Goal: Transaction & Acquisition: Purchase product/service

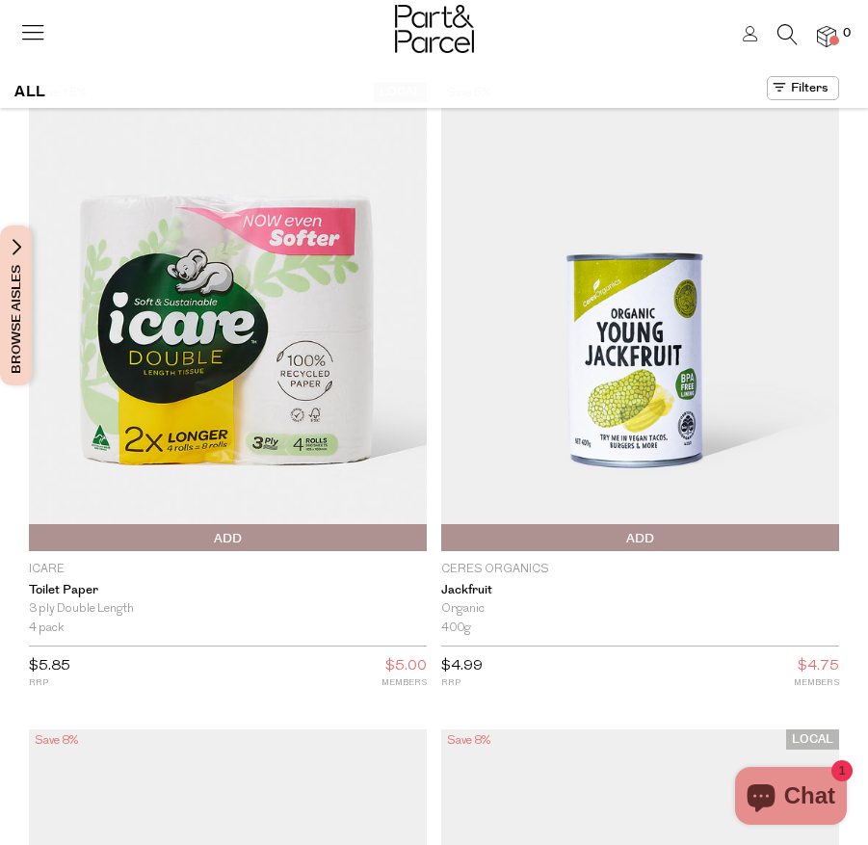
click at [51, 23] on div at bounding box center [434, 31] width 868 height 63
click at [30, 36] on icon at bounding box center [32, 31] width 27 height 27
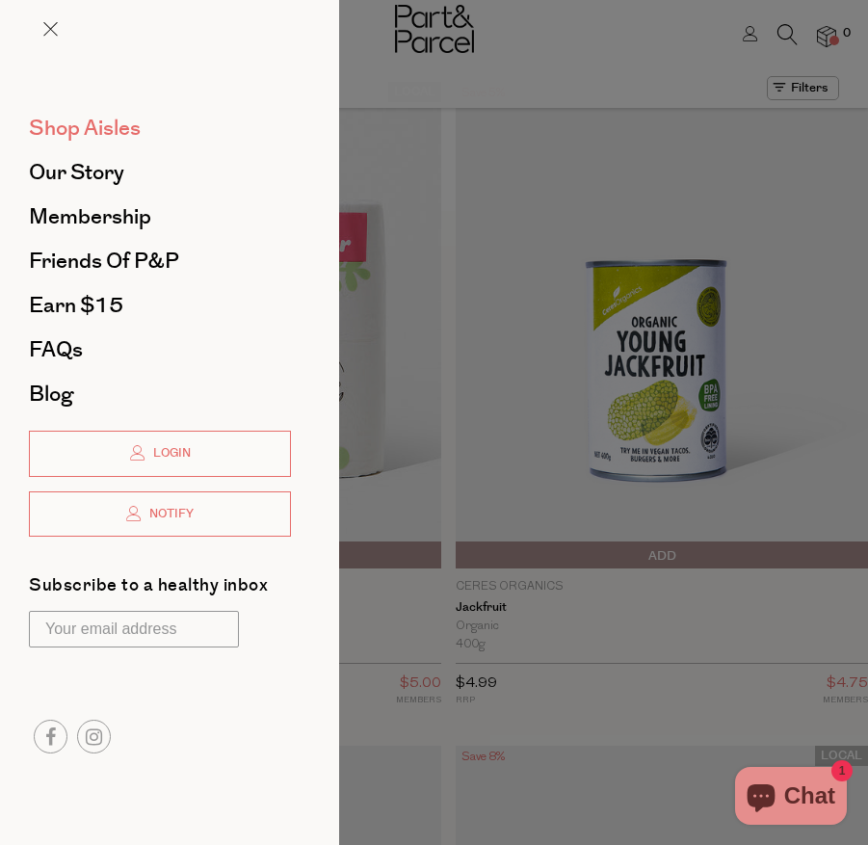
click at [123, 136] on span "Shop Aisles" at bounding box center [85, 128] width 112 height 31
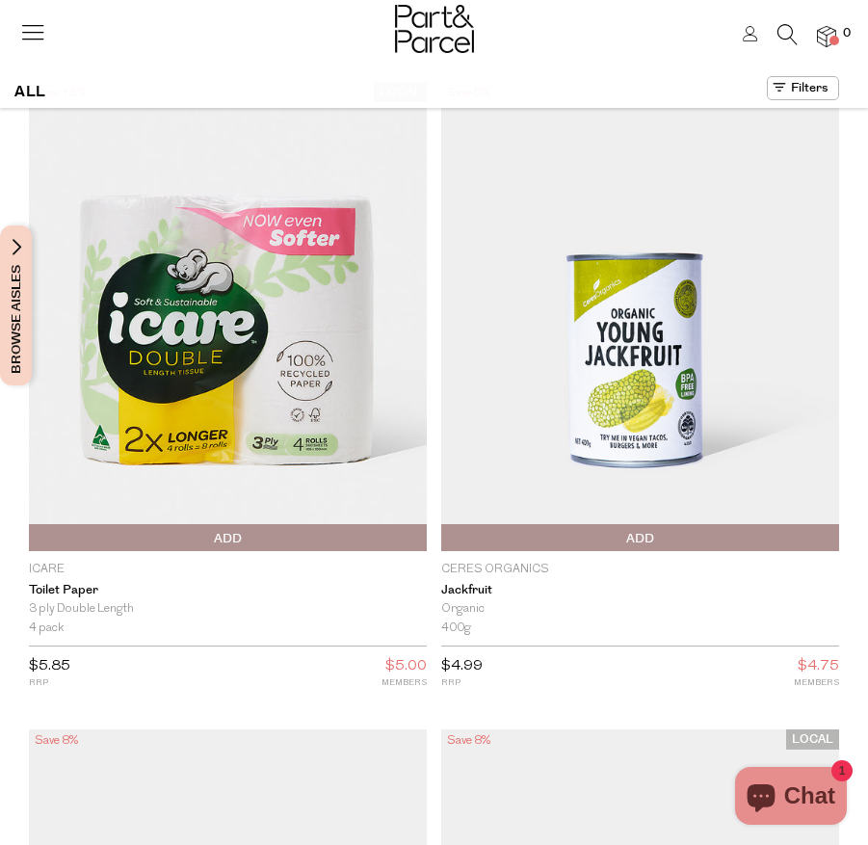
click at [781, 38] on icon at bounding box center [788, 34] width 20 height 21
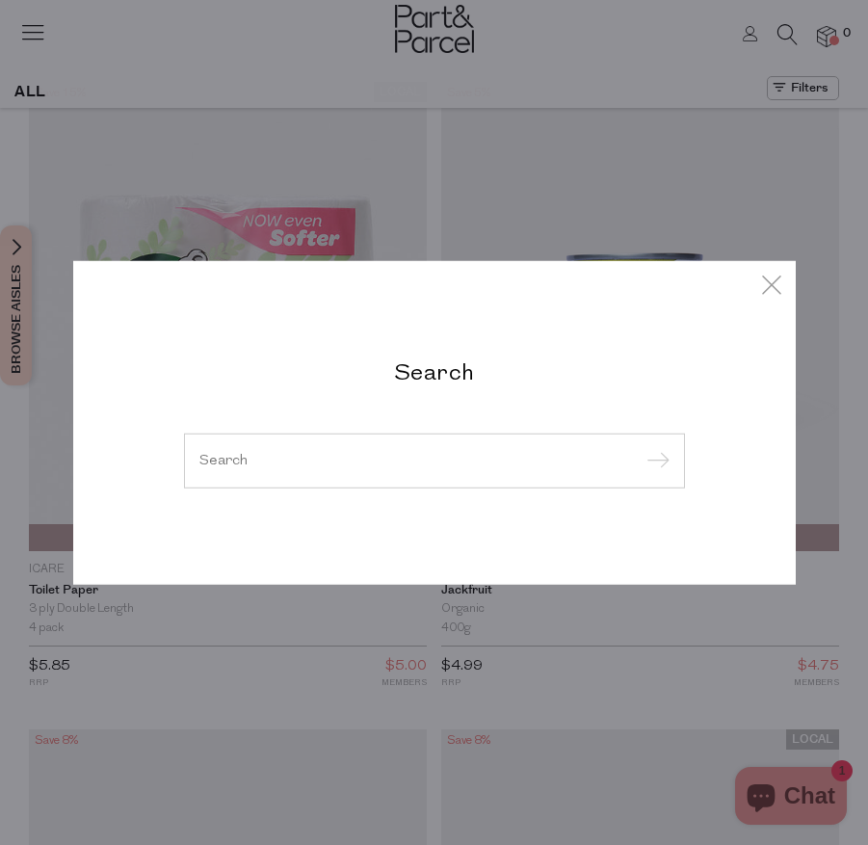
click at [359, 463] on input "search" at bounding box center [434, 460] width 470 height 14
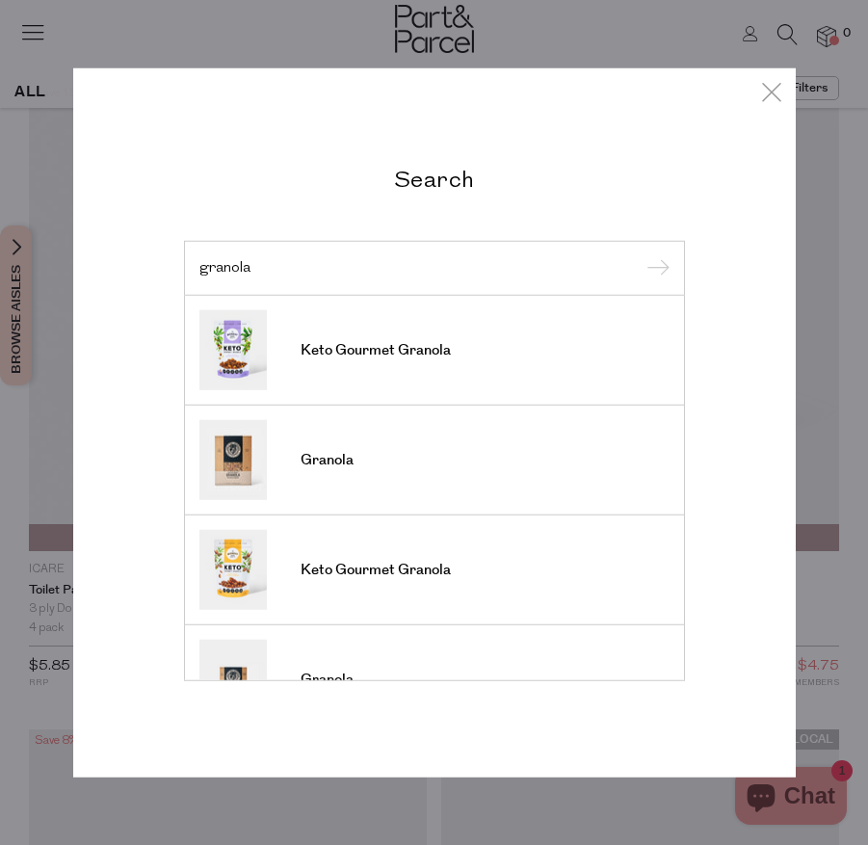
type input "granola"
click at [641, 254] on input "submit" at bounding box center [655, 268] width 29 height 29
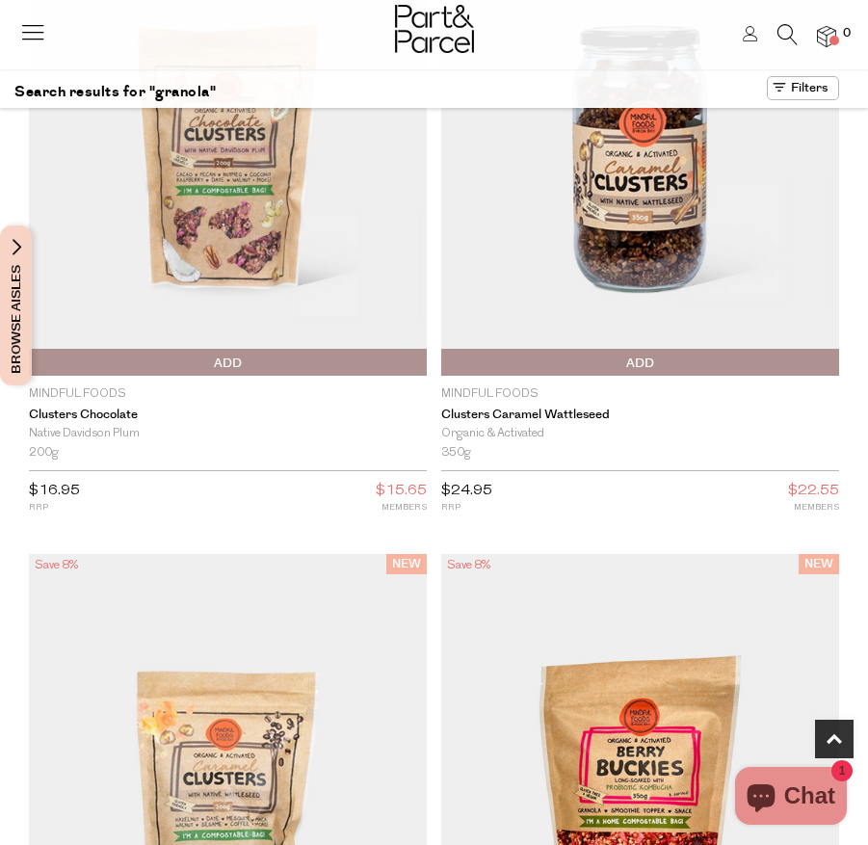
scroll to position [548, 0]
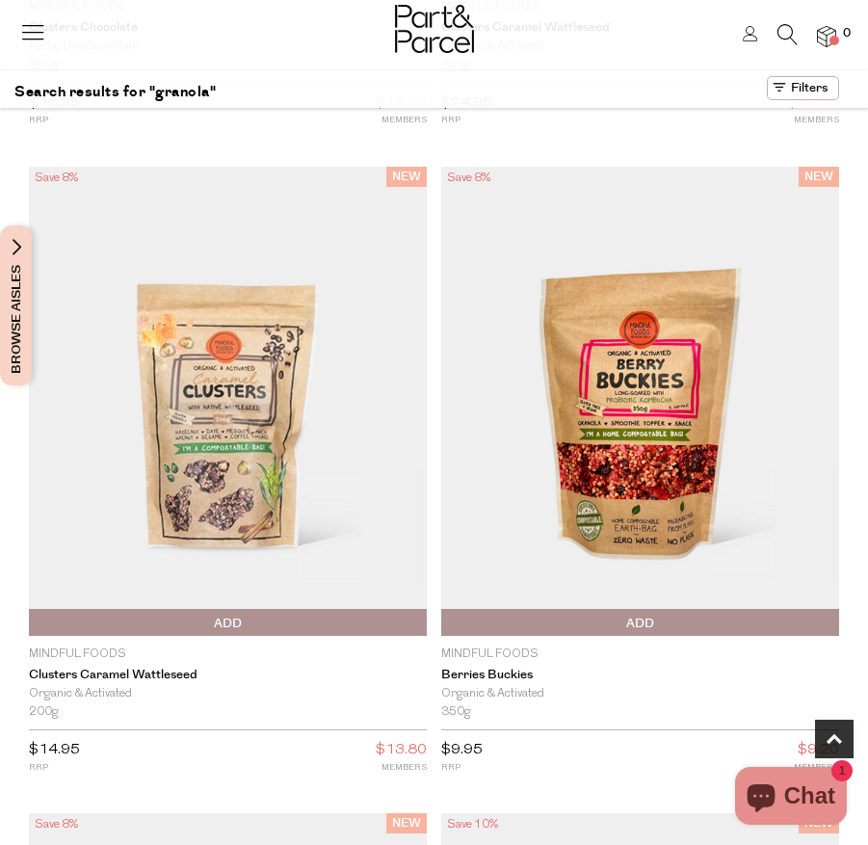
click at [608, 521] on img at bounding box center [640, 401] width 398 height 469
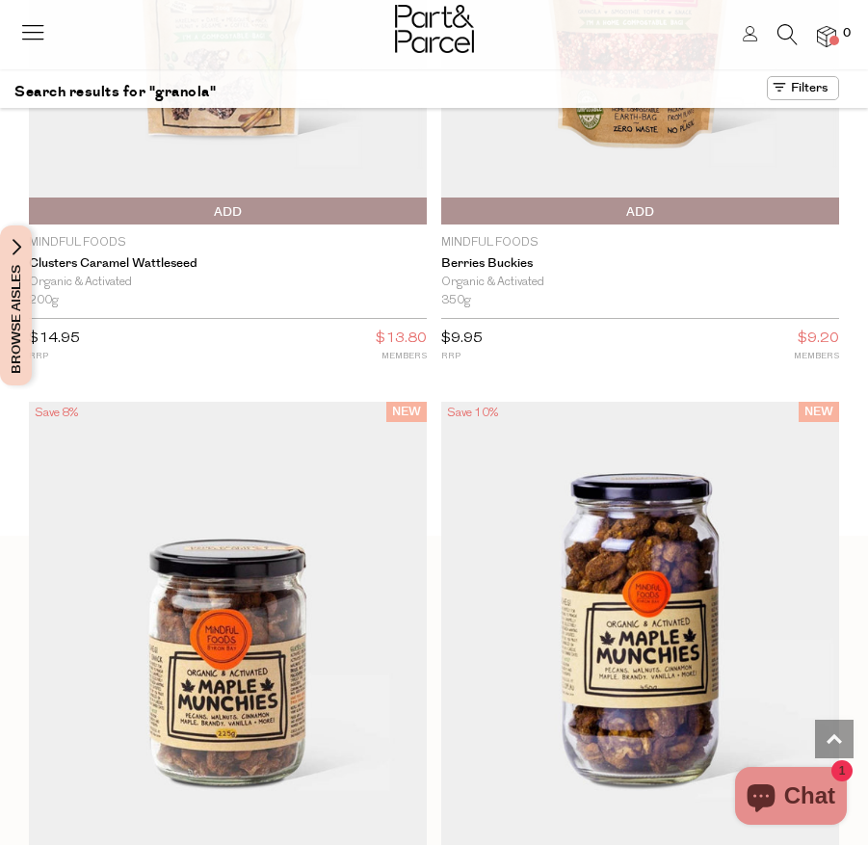
scroll to position [716, 0]
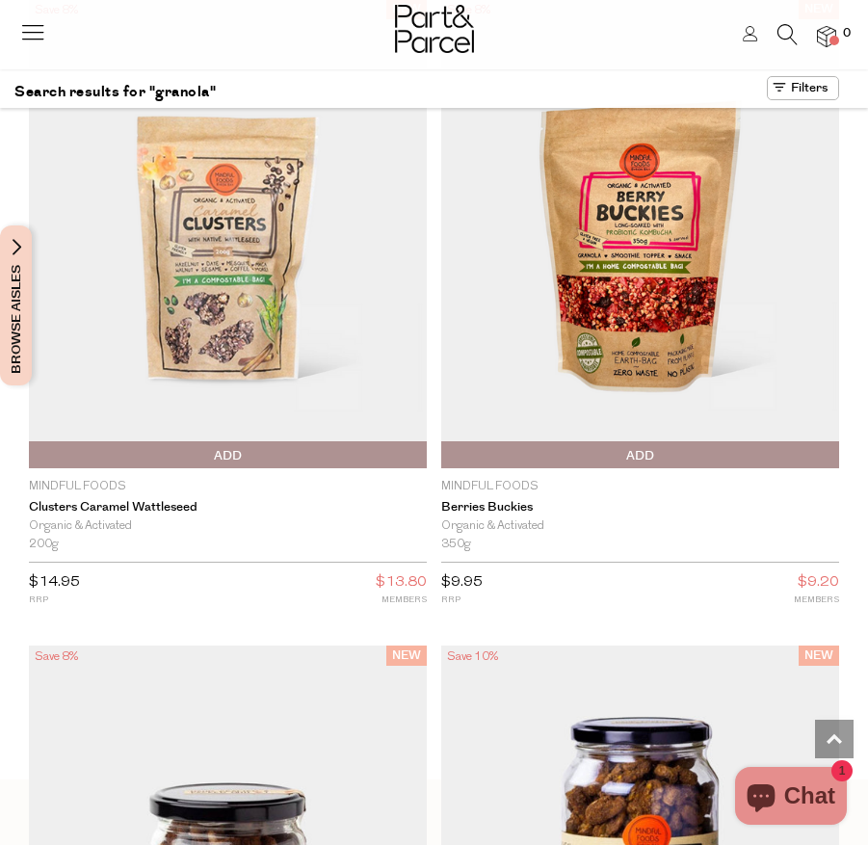
click at [446, 463] on span "Add To Parcel" at bounding box center [446, 455] width 0 height 29
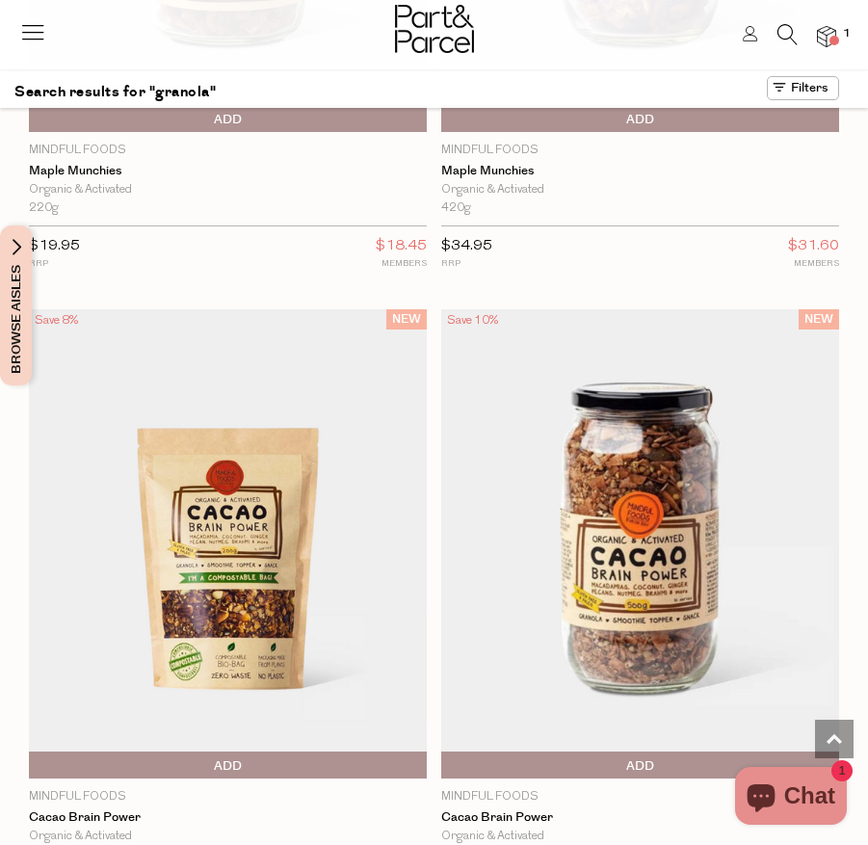
scroll to position [1836, 0]
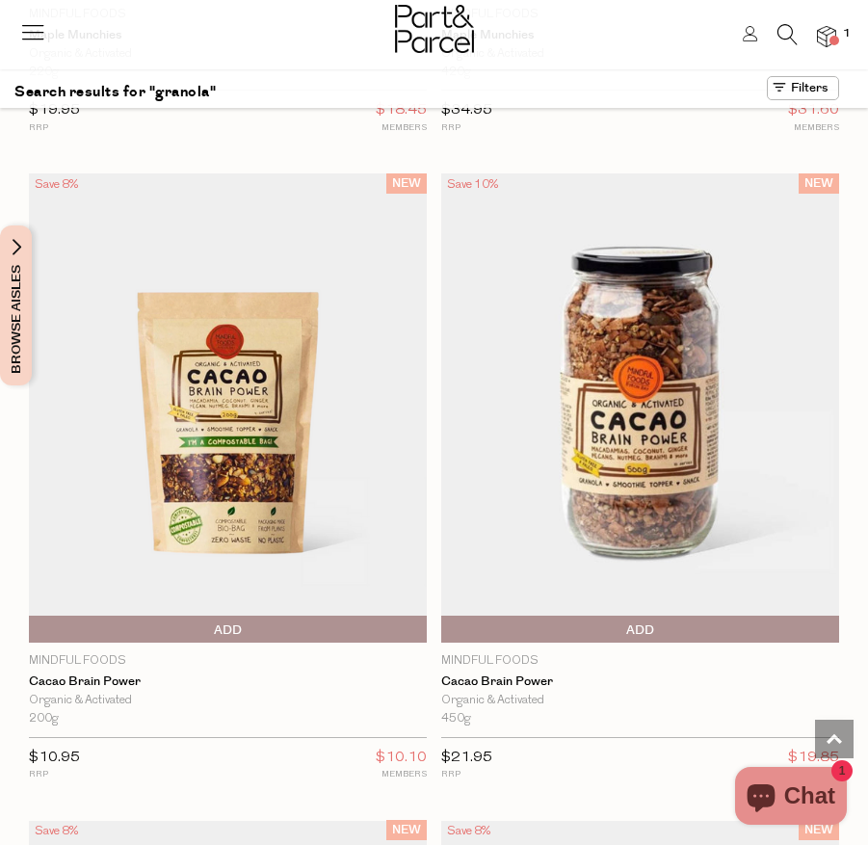
click at [296, 521] on img at bounding box center [228, 407] width 398 height 469
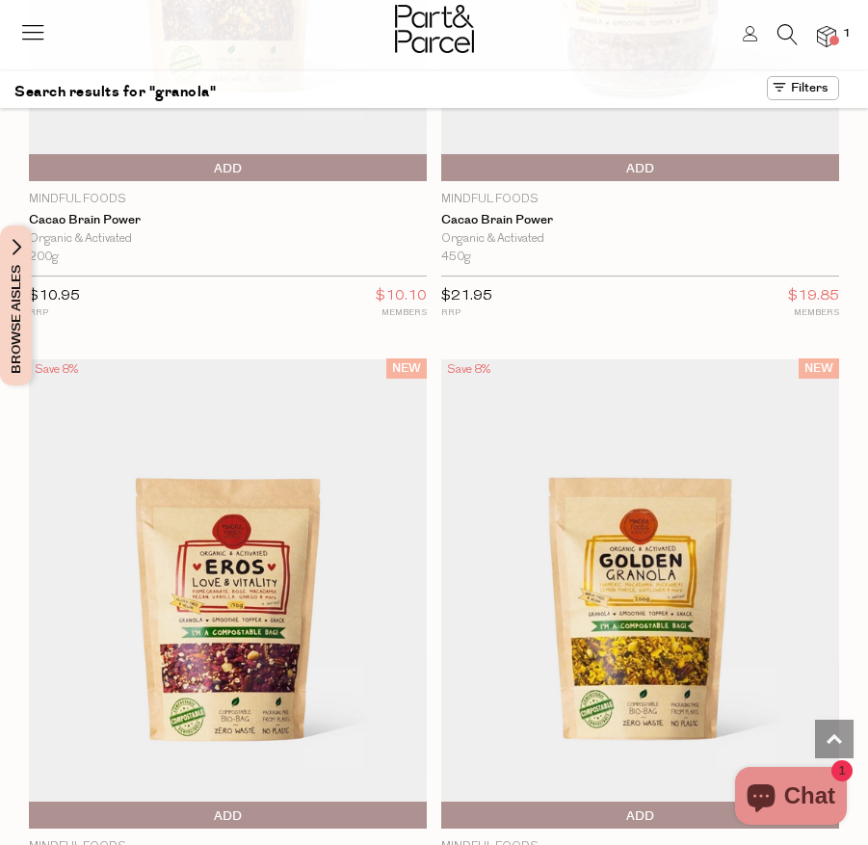
scroll to position [2433, 0]
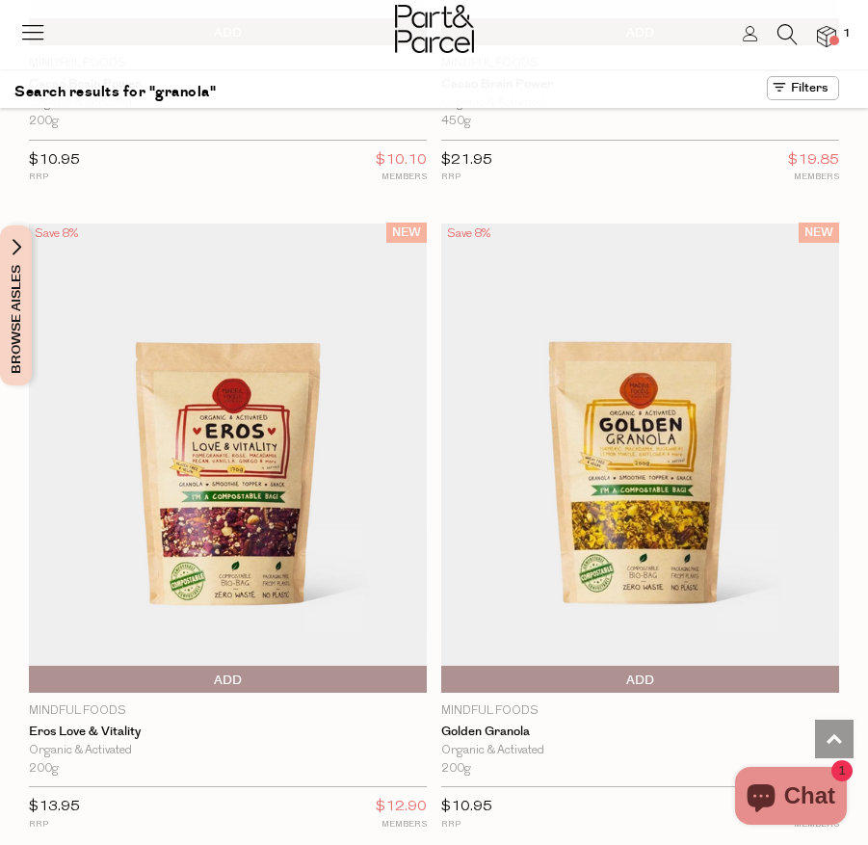
click at [695, 467] on img at bounding box center [640, 458] width 398 height 469
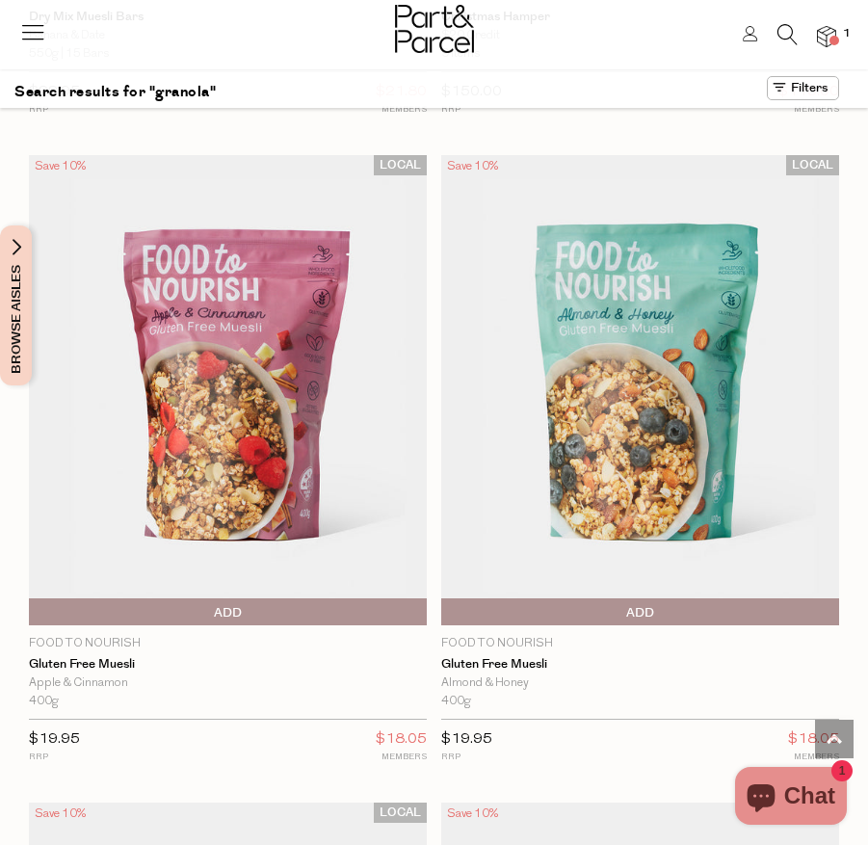
scroll to position [4445, 0]
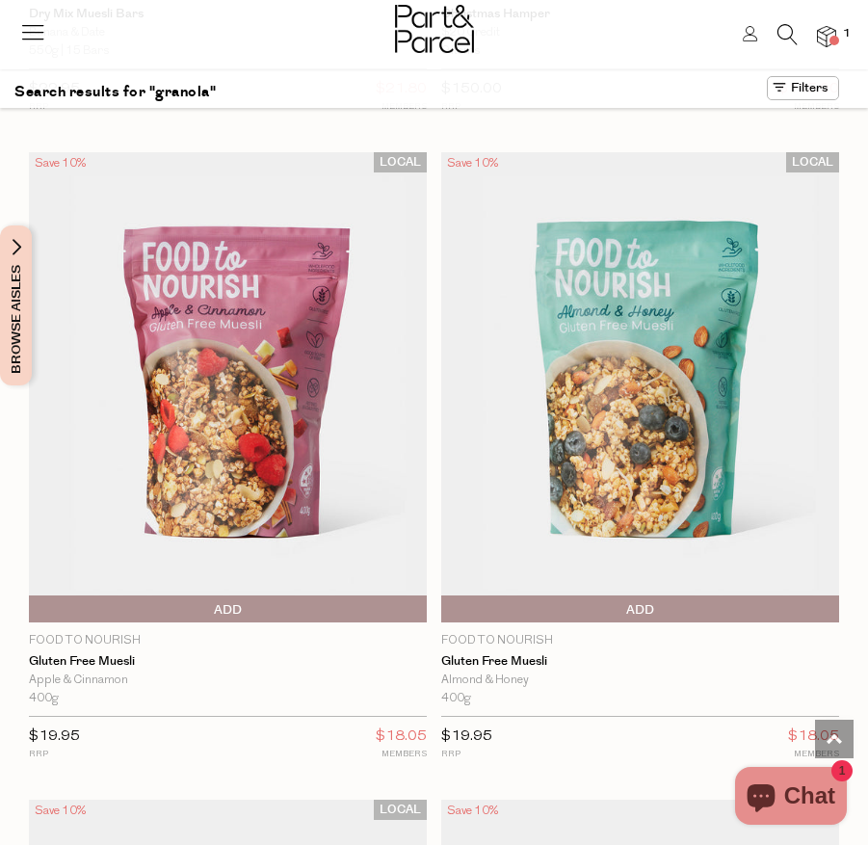
click at [632, 418] on img at bounding box center [640, 386] width 398 height 469
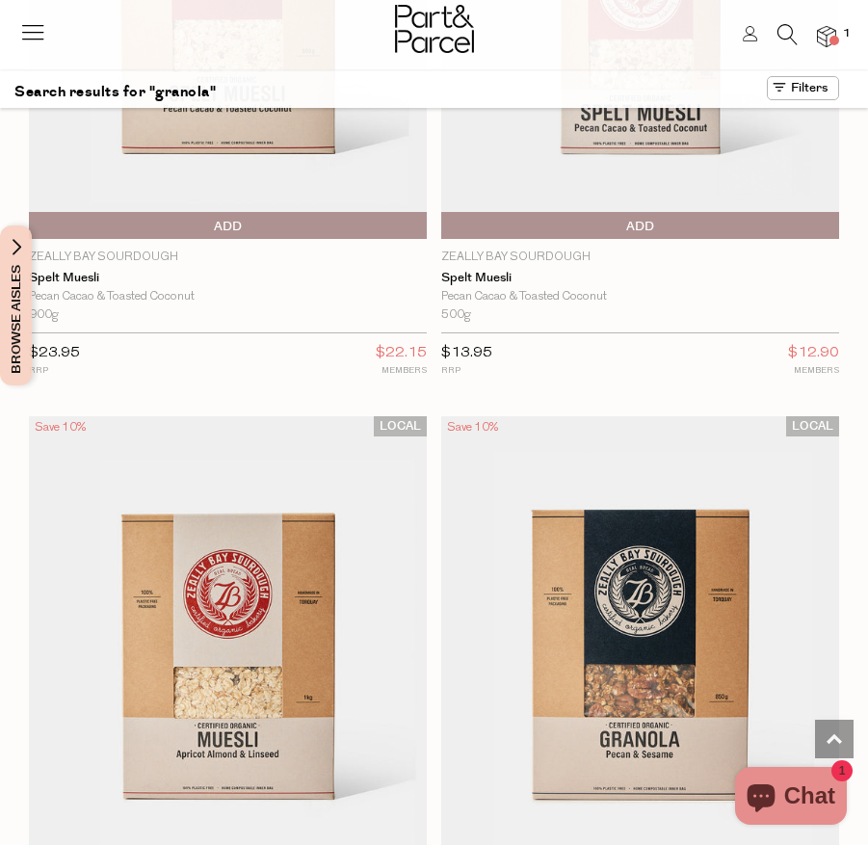
scroll to position [8230, 0]
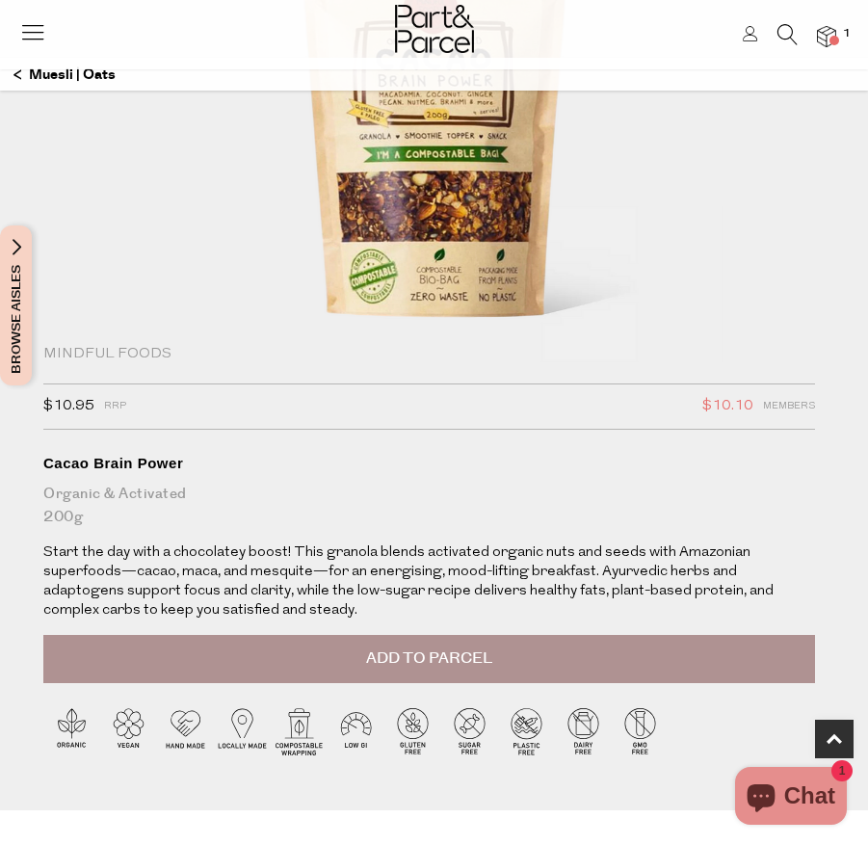
scroll to position [329, 0]
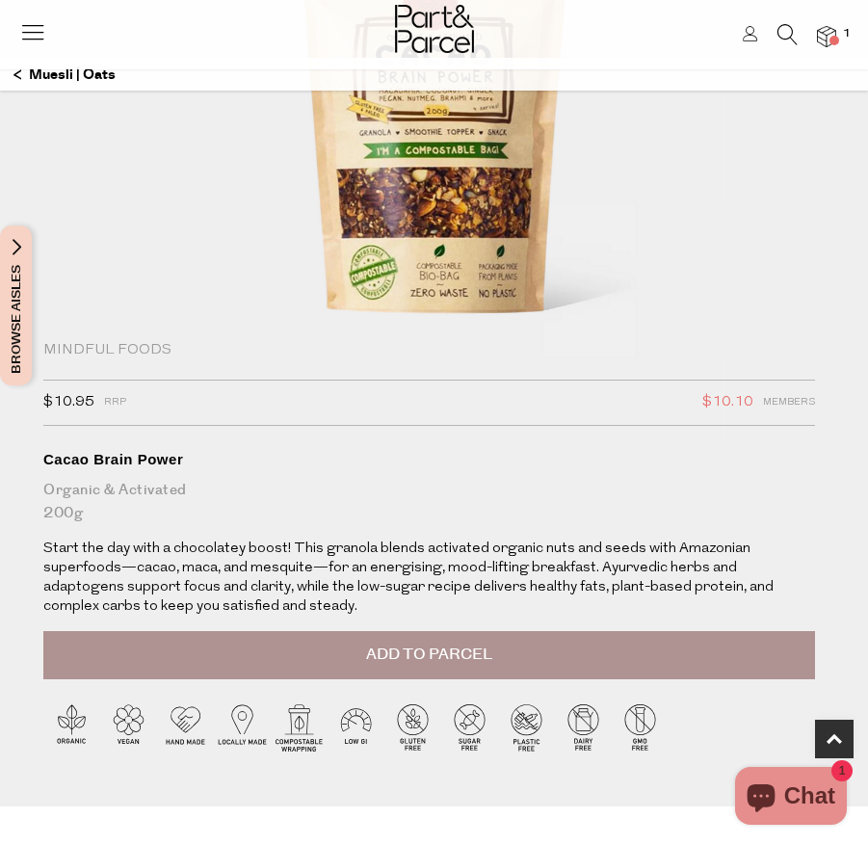
click at [414, 638] on button "Add to Parcel" at bounding box center [429, 655] width 772 height 48
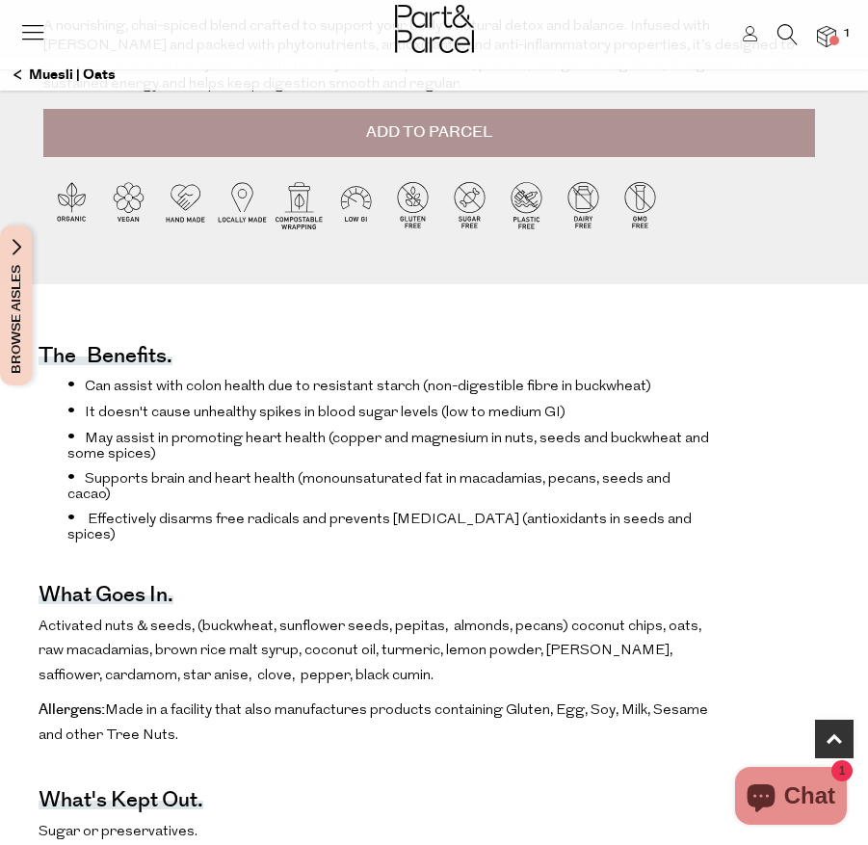
scroll to position [1011, 0]
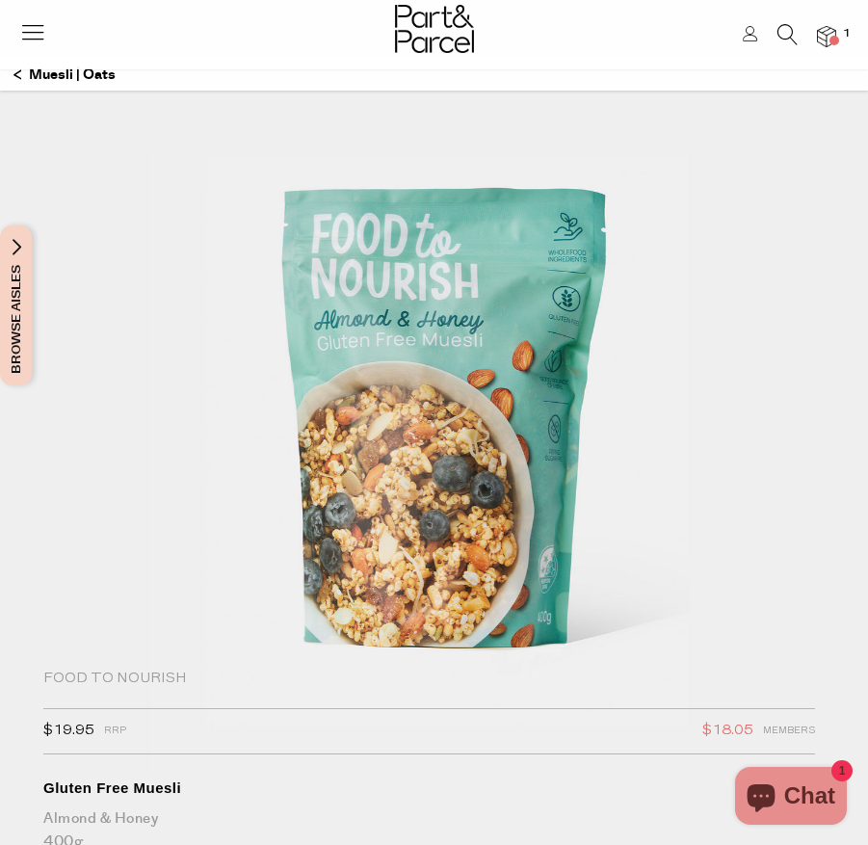
scroll to position [13, 0]
